Goal: Transaction & Acquisition: Purchase product/service

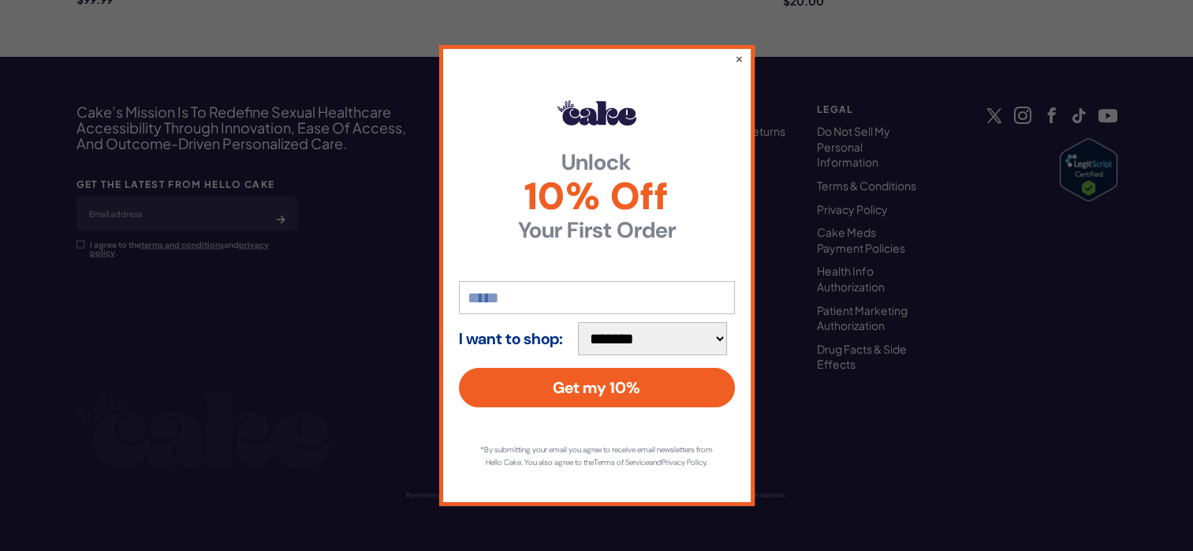
drag, startPoint x: 1178, startPoint y: 132, endPoint x: 1133, endPoint y: 33, distance: 108.4
click at [1133, 33] on div "**********" at bounding box center [596, 275] width 1193 height 551
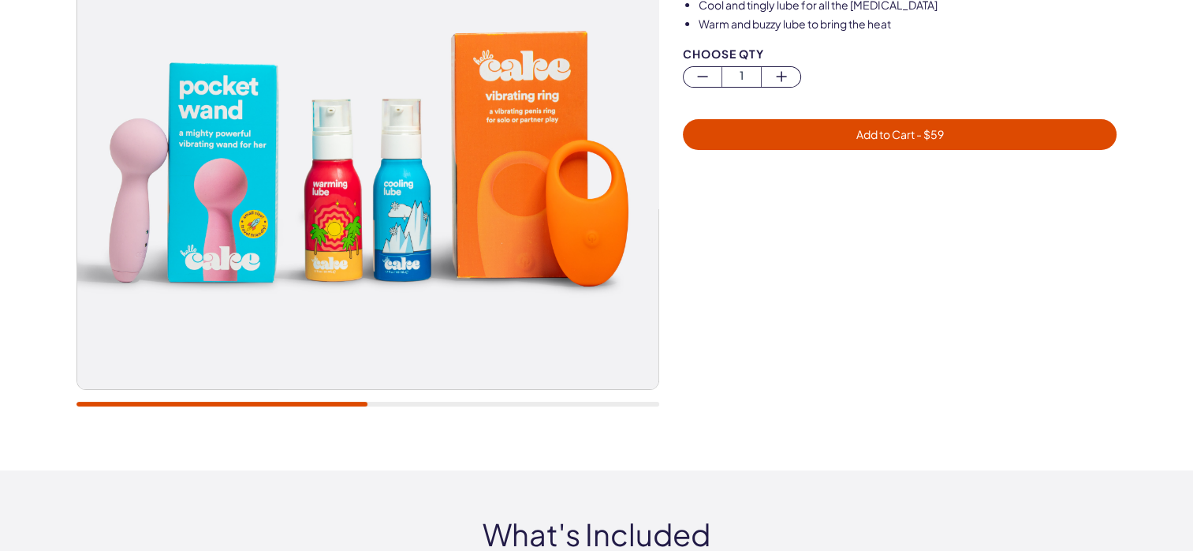
scroll to position [309, 0]
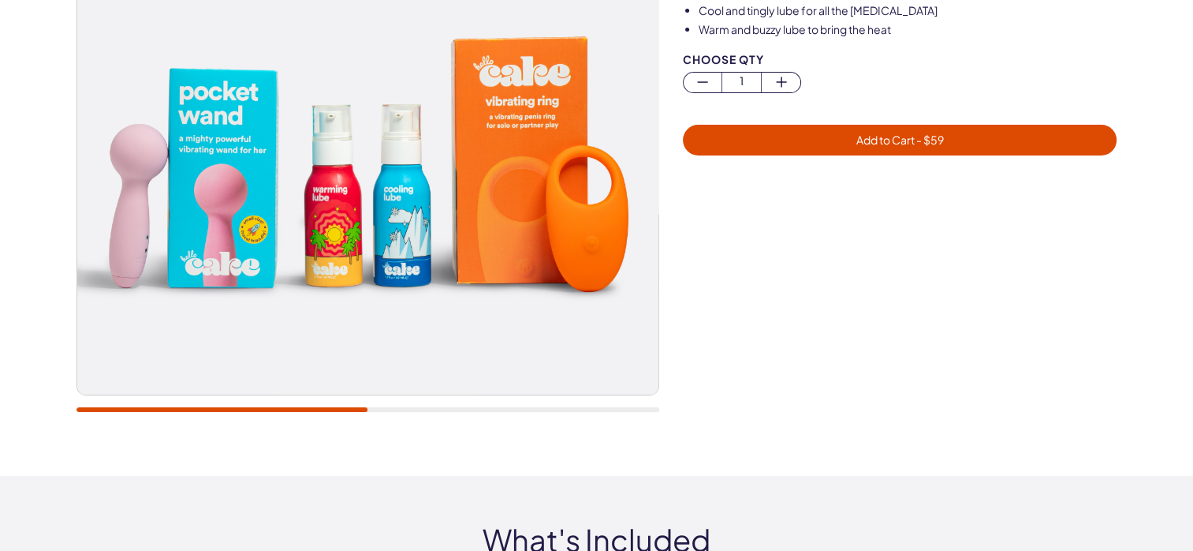
click at [1193, 64] on div "20,000+ members, 4.9 stars Vibrations & Sensations Set Amp up vibrations and ex…" at bounding box center [596, 120] width 1193 height 711
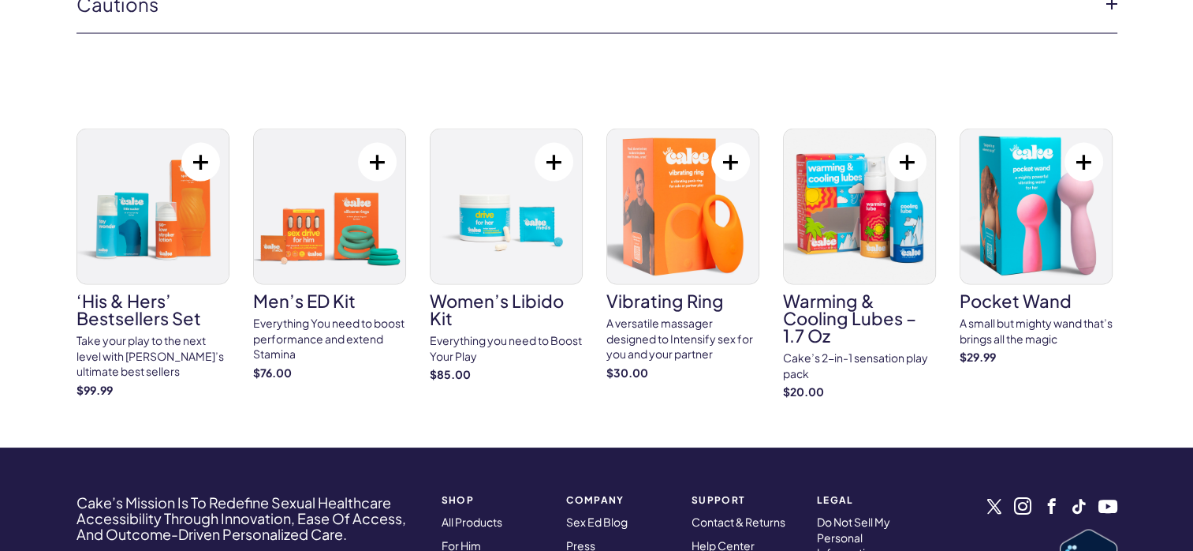
scroll to position [3559, 0]
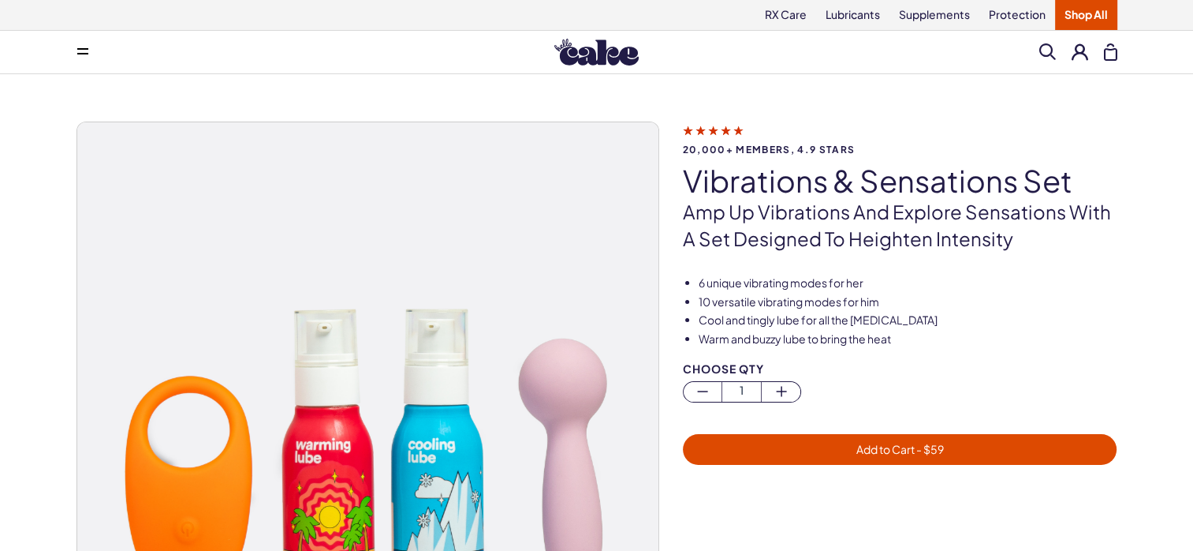
click at [1055, 314] on li "Cool and tingly lube for all the [MEDICAL_DATA]" at bounding box center [908, 320] width 419 height 16
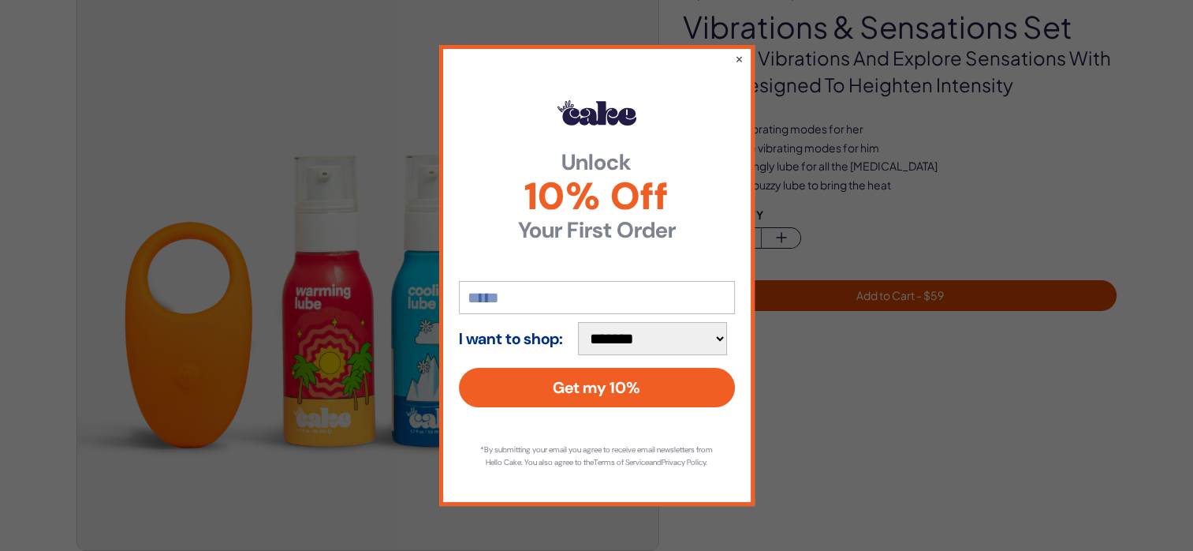
click at [725, 339] on select "**********" at bounding box center [653, 338] width 150 height 33
select select "*******"
click at [585, 322] on select "**********" at bounding box center [653, 338] width 150 height 33
click at [801, 384] on div "**********" at bounding box center [596, 275] width 1193 height 551
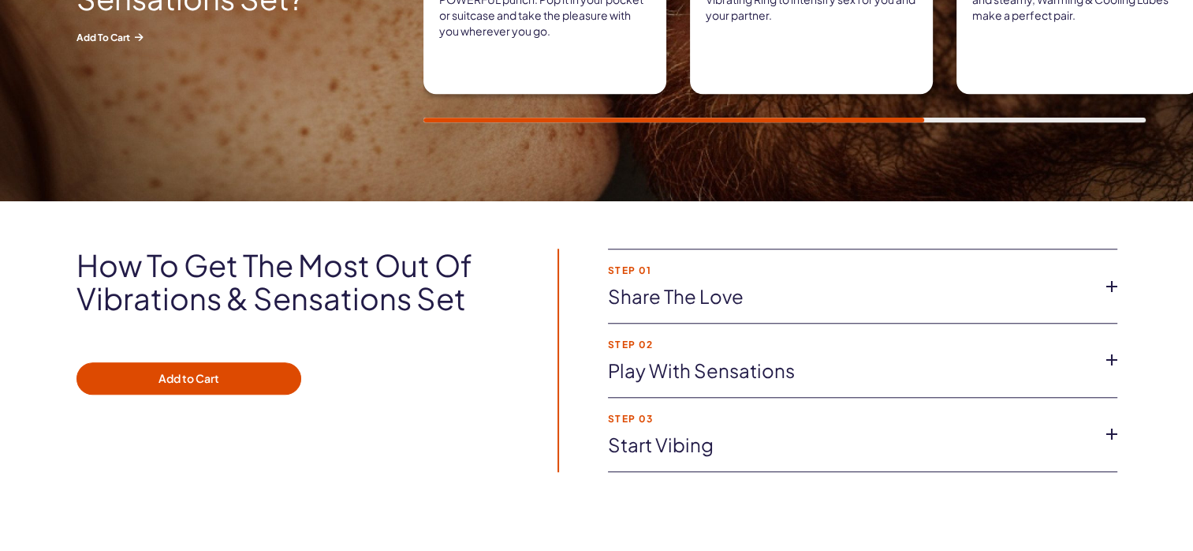
scroll to position [1350, 0]
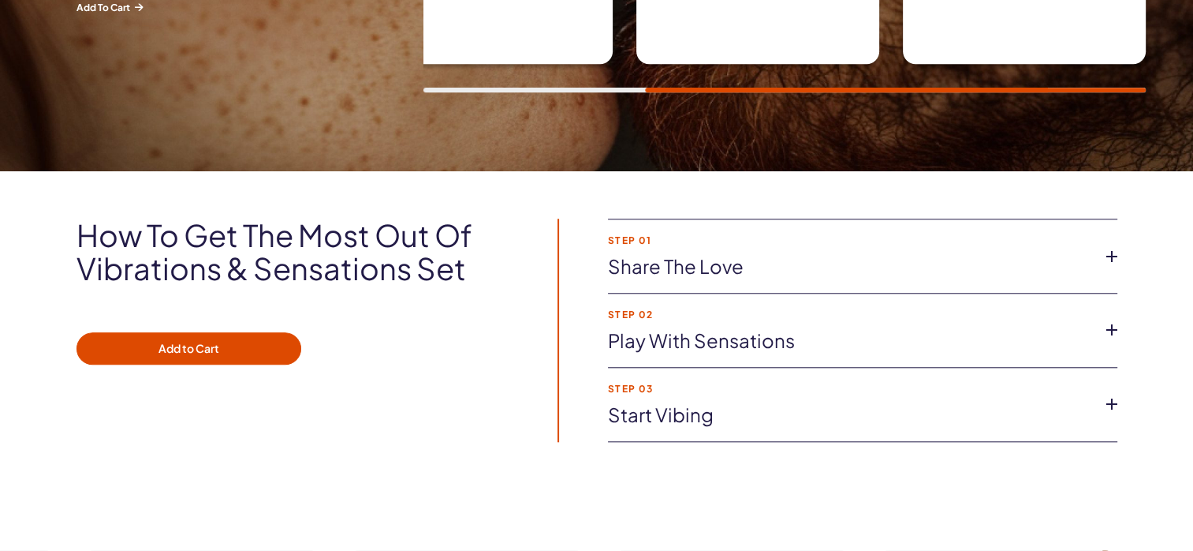
click at [1111, 260] on icon at bounding box center [1112, 257] width 24 height 24
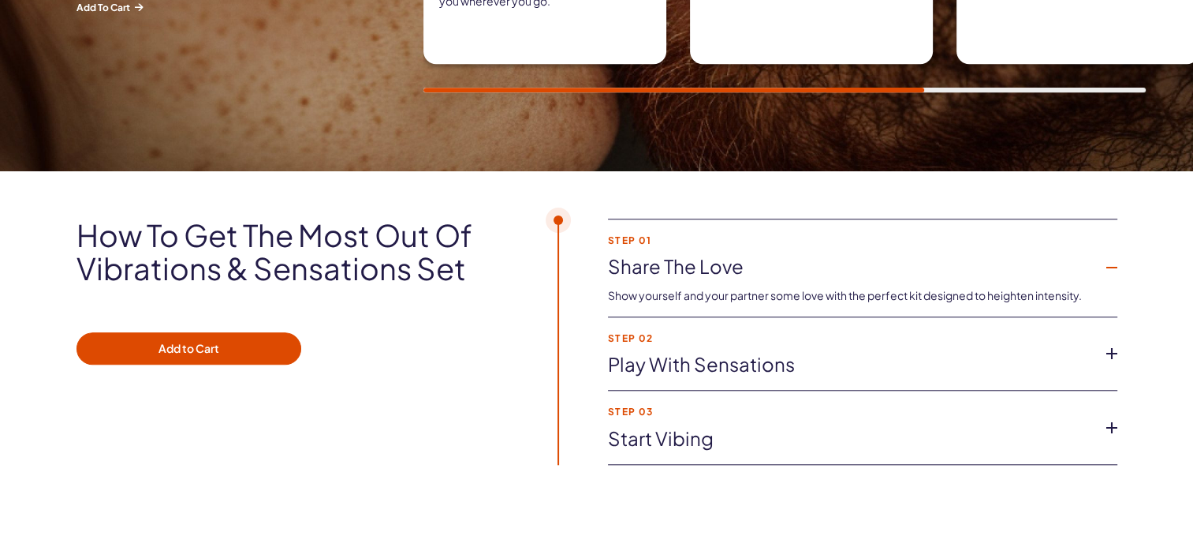
click at [1115, 353] on icon at bounding box center [1112, 354] width 24 height 24
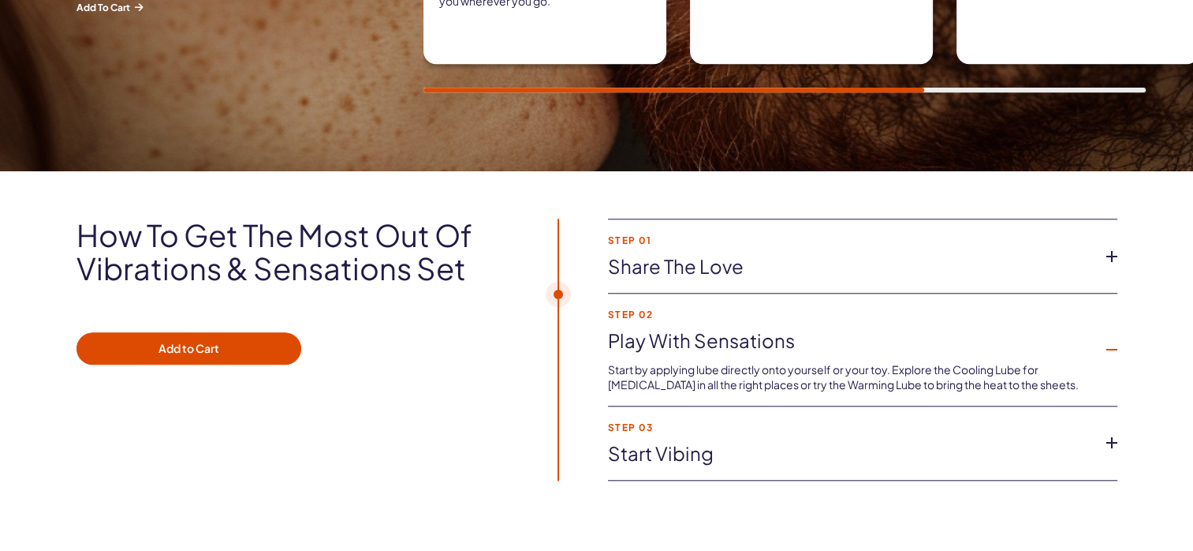
drag, startPoint x: 557, startPoint y: 298, endPoint x: 558, endPoint y: 327, distance: 28.4
click at [558, 327] on span at bounding box center [559, 349] width 2 height 262
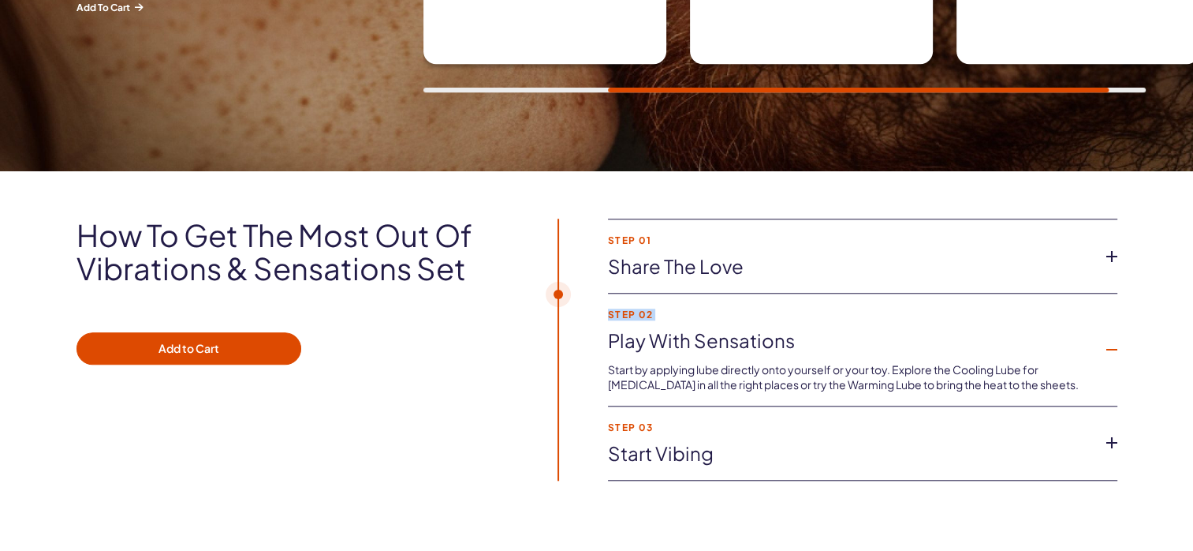
drag, startPoint x: 558, startPoint y: 298, endPoint x: 558, endPoint y: 344, distance: 45.8
click at [558, 344] on div "step 01 Share the love Show yourself and your partner some love with the perfec…" at bounding box center [816, 349] width 604 height 262
drag, startPoint x: 558, startPoint y: 344, endPoint x: 554, endPoint y: 291, distance: 53.1
click at [554, 291] on div "step 01 Share the love Show yourself and your partner some love with the perfec…" at bounding box center [816, 349] width 604 height 262
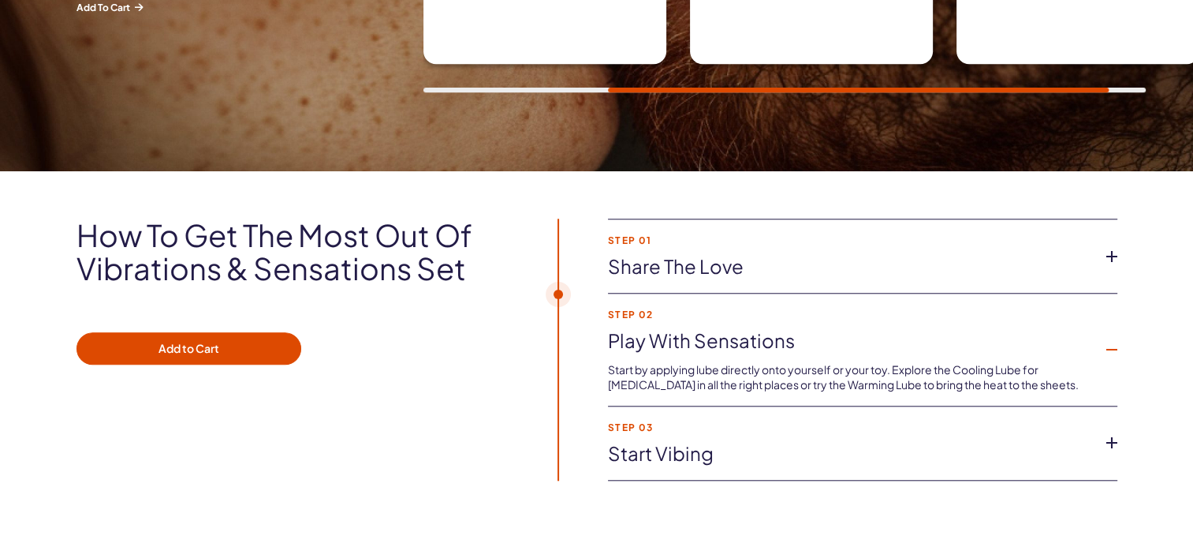
click at [554, 291] on div "step 01 Share the love Show yourself and your partner some love with the perfec…" at bounding box center [816, 349] width 604 height 262
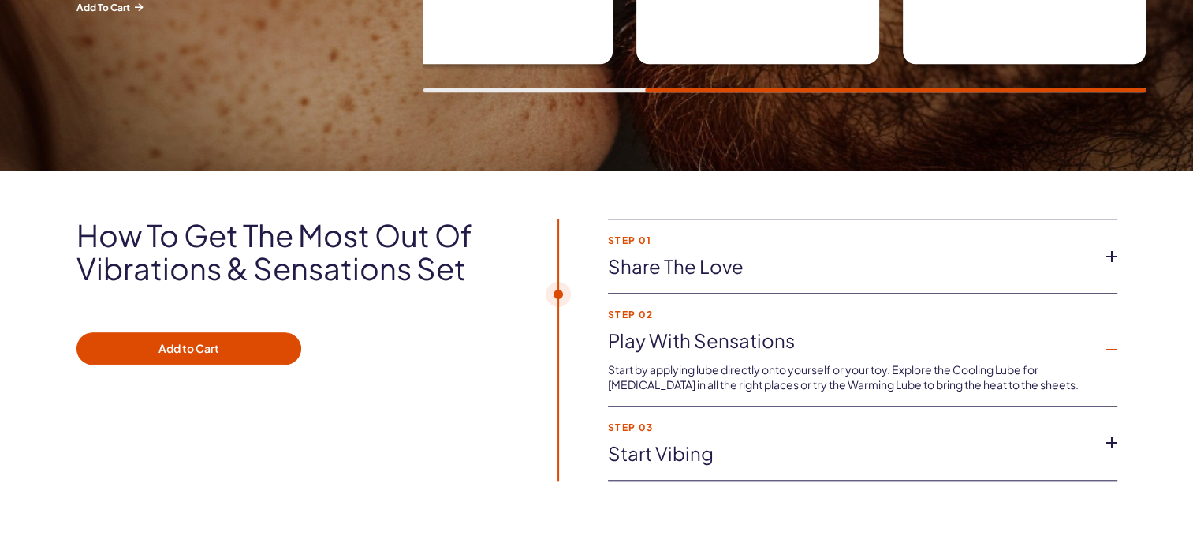
click at [1116, 346] on icon at bounding box center [1112, 350] width 24 height 24
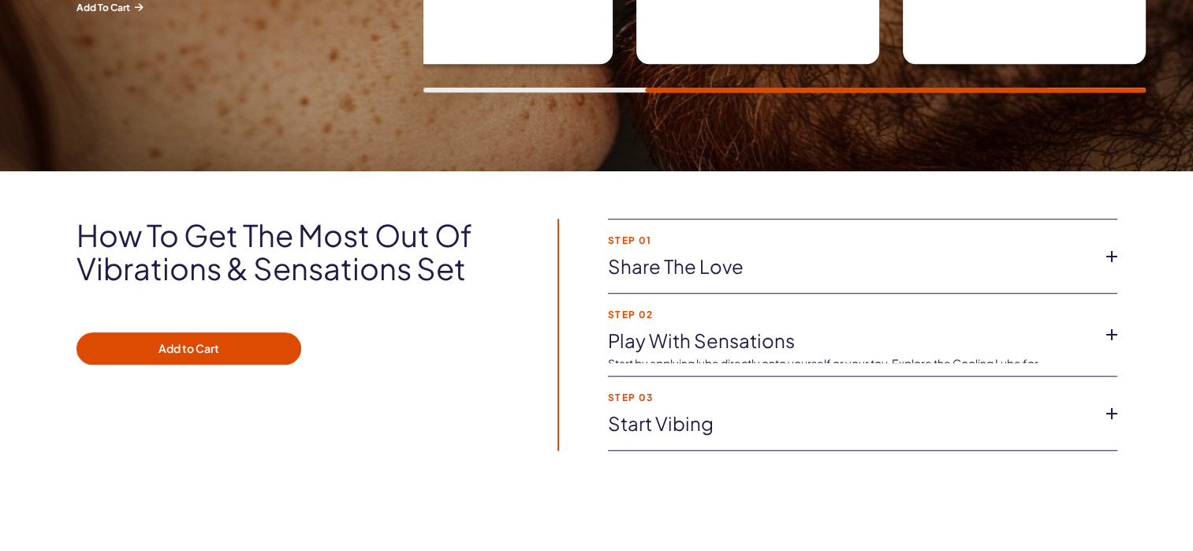
click at [1116, 346] on li "step 02 Play with Sensations Start by applying lube directly onto yourself or y…" at bounding box center [863, 334] width 510 height 83
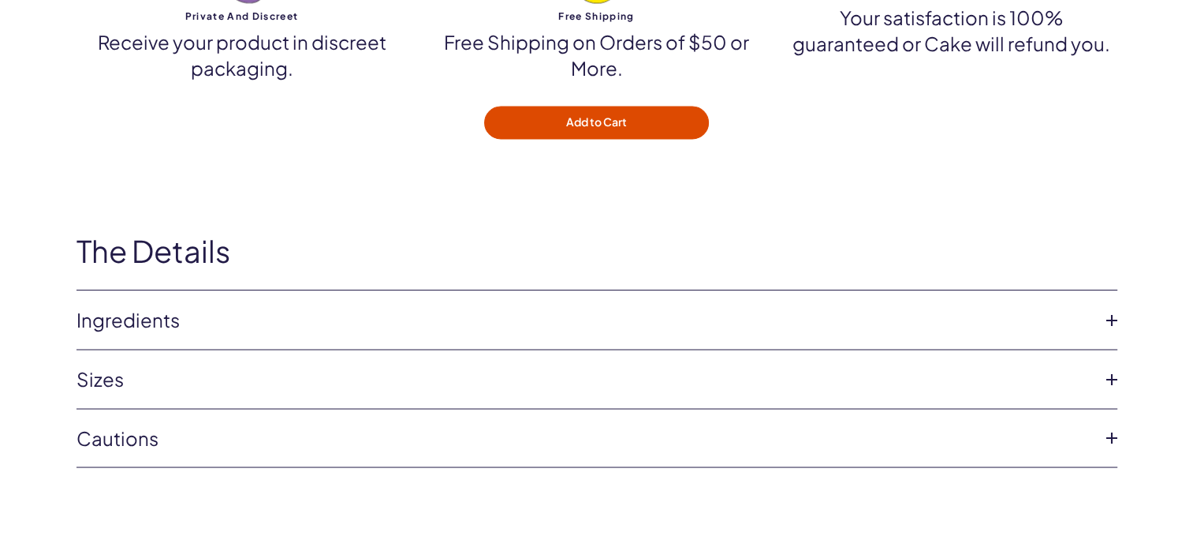
scroll to position [2800, 0]
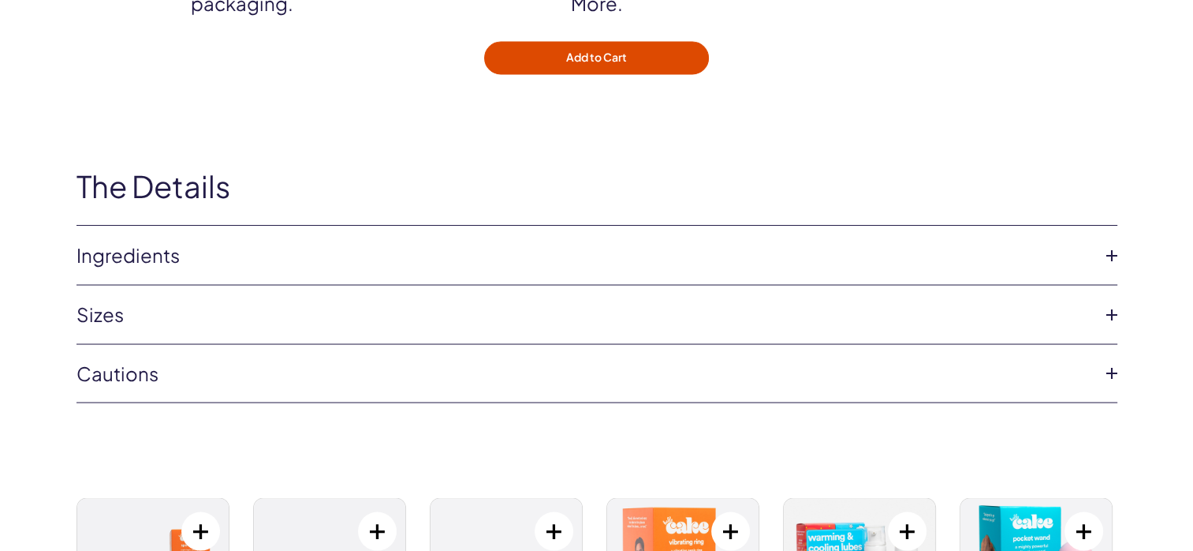
click at [1108, 311] on icon at bounding box center [1112, 314] width 24 height 24
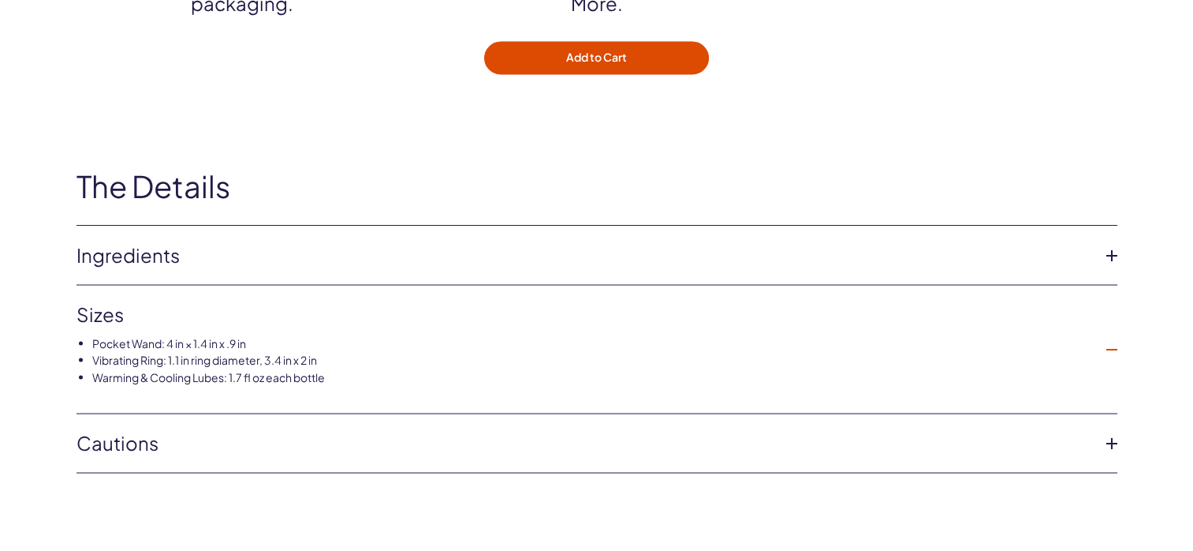
click at [1108, 311] on li "Sizes Pocket Wand: 4 in × 1.4 in x .9 in Vibrating Ring: 1.1 in ring diameter, …" at bounding box center [597, 349] width 1041 height 129
click at [1111, 345] on icon at bounding box center [1112, 349] width 24 height 24
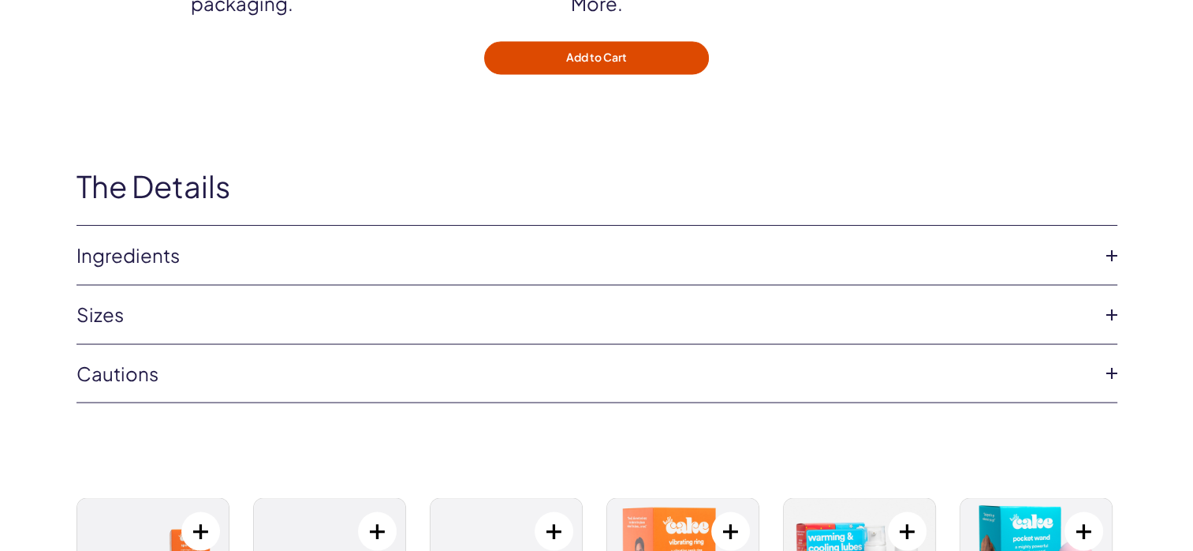
click at [1112, 371] on icon at bounding box center [1112, 372] width 24 height 24
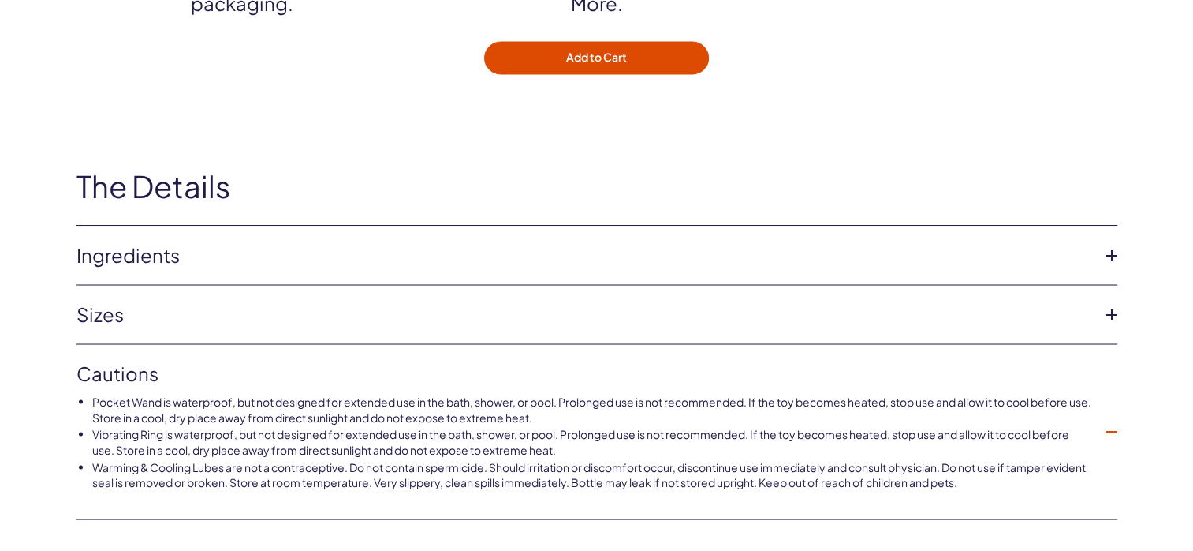
click at [1120, 424] on icon at bounding box center [1112, 431] width 24 height 24
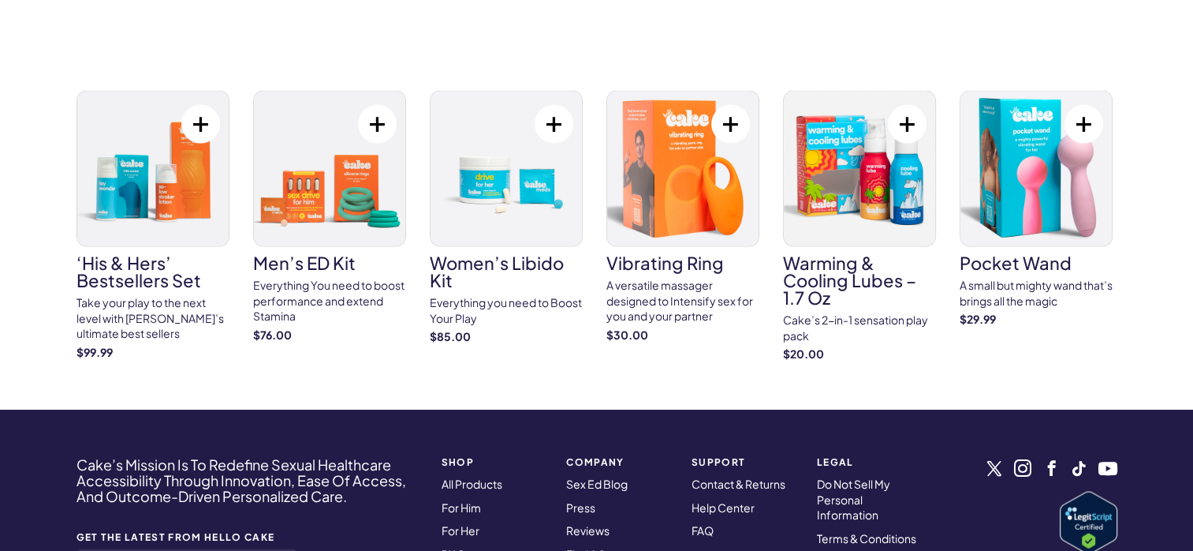
scroll to position [3202, 0]
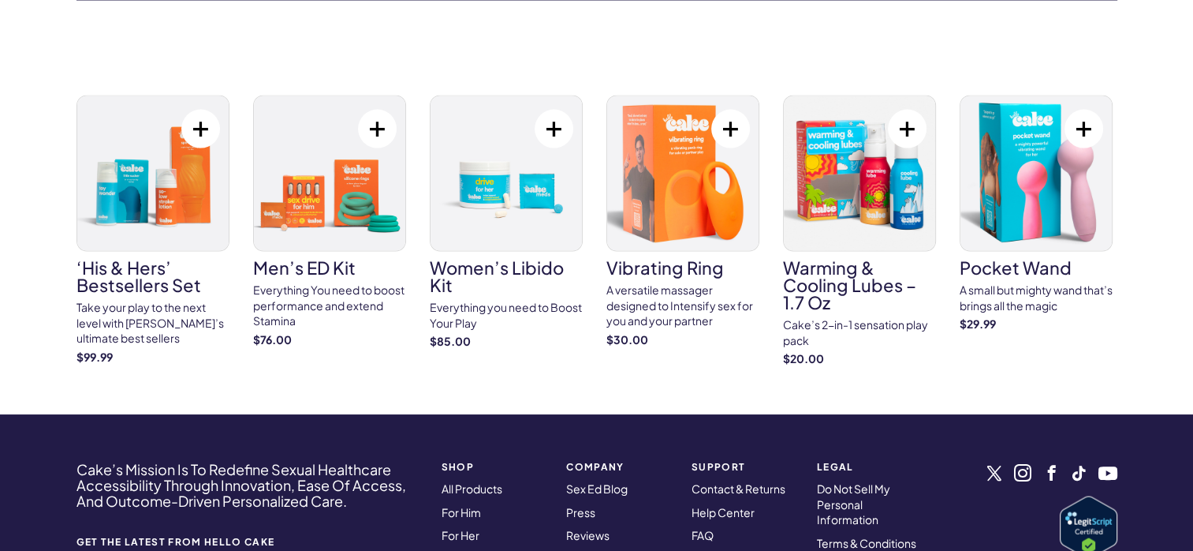
click at [551, 125] on button at bounding box center [554, 129] width 39 height 39
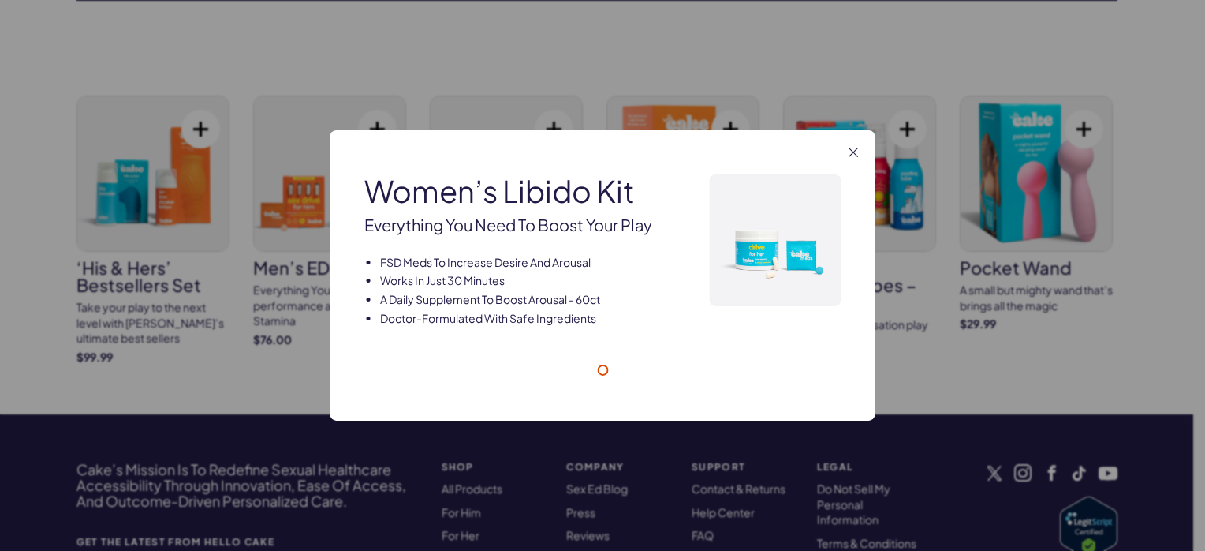
click at [552, 131] on div "Women’s Libido Kit Women’s Libido Kit Everything you need to Boost Your Play FS…" at bounding box center [603, 275] width 545 height 290
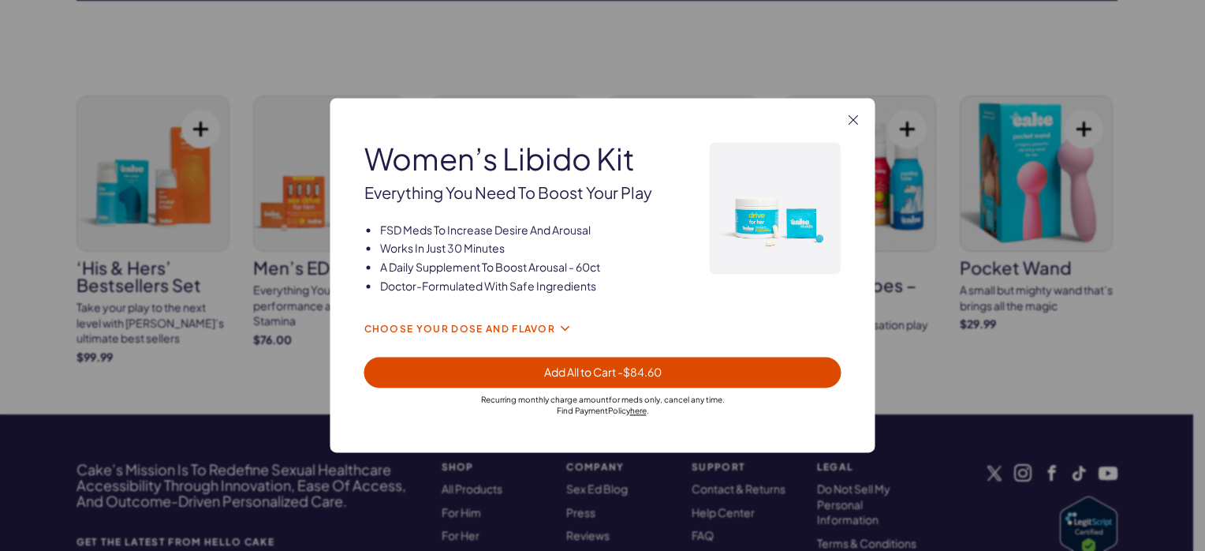
click at [559, 333] on icon at bounding box center [564, 328] width 19 height 19
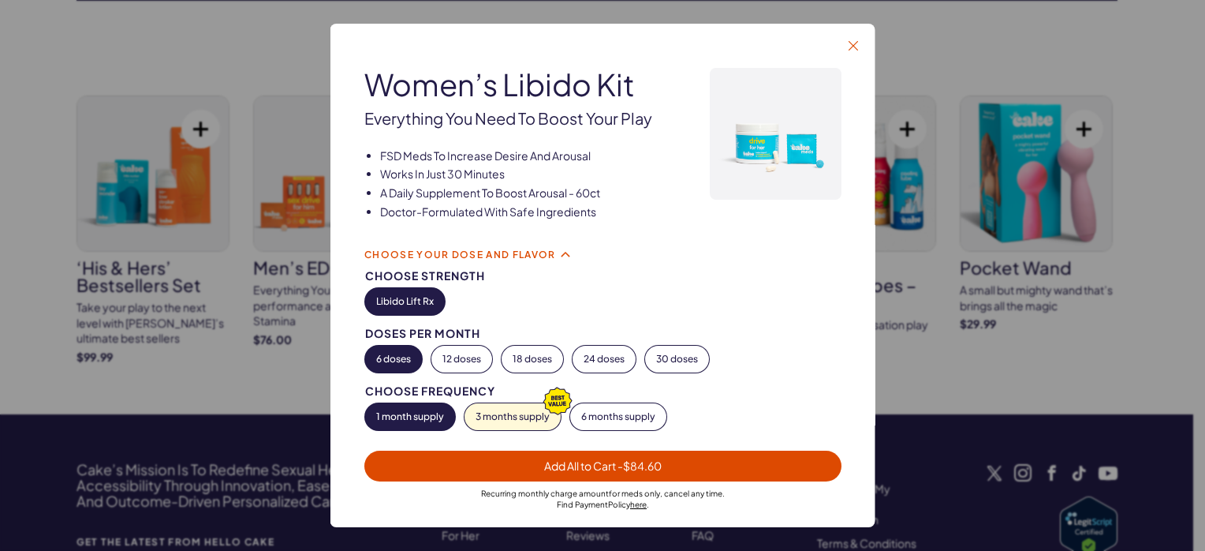
click at [852, 48] on icon "button" at bounding box center [853, 45] width 9 height 9
